Goal: Transaction & Acquisition: Book appointment/travel/reservation

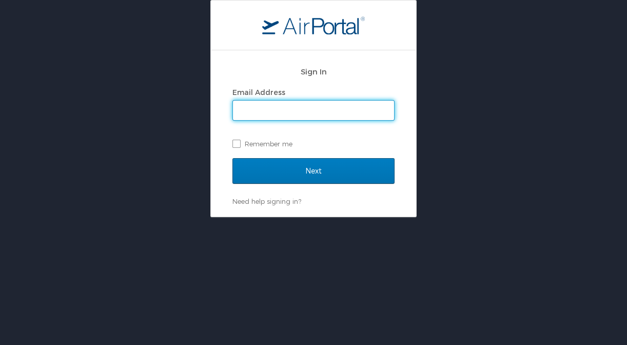
type input "madi.hilton@crumbl.com"
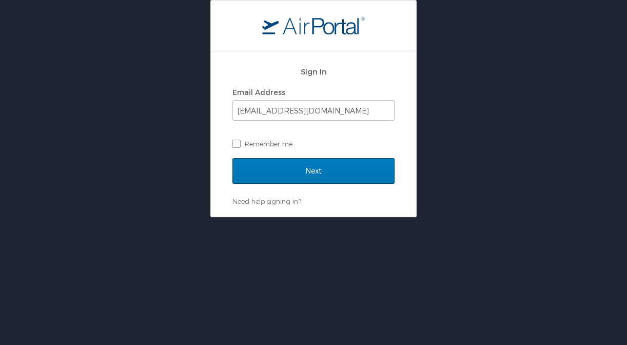
click at [313, 170] on input "Next" at bounding box center [313, 171] width 162 height 26
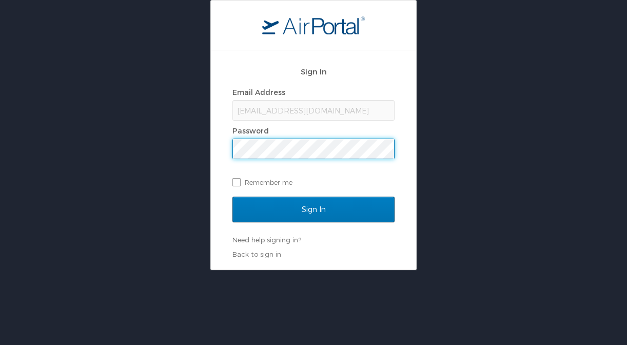
click at [313, 209] on input "Sign In" at bounding box center [313, 209] width 162 height 26
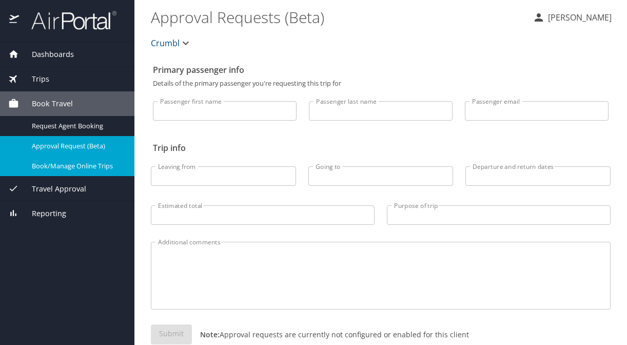
click at [99, 160] on div "Book/Manage Online Trips" at bounding box center [67, 166] width 118 height 12
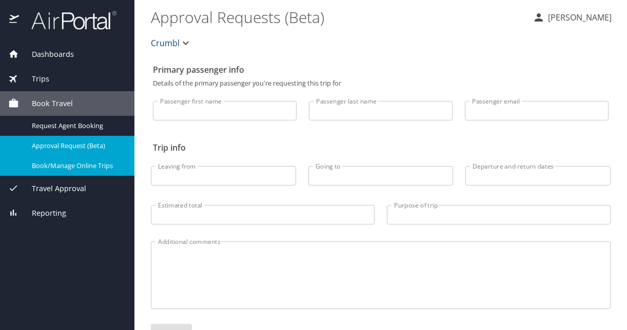
click at [79, 166] on span "Book/Manage Online Trips" at bounding box center [77, 166] width 90 height 10
